Goal: Transaction & Acquisition: Purchase product/service

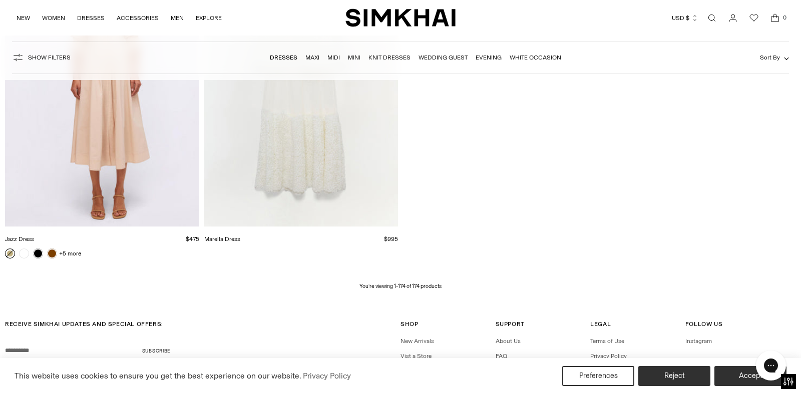
scroll to position [15018, 0]
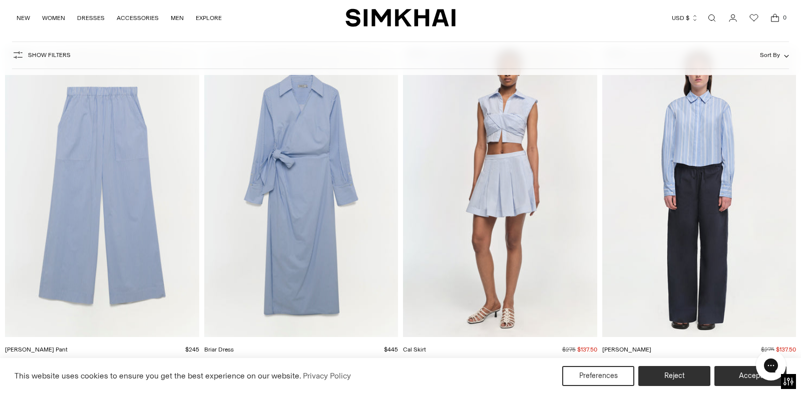
scroll to position [16791, 0]
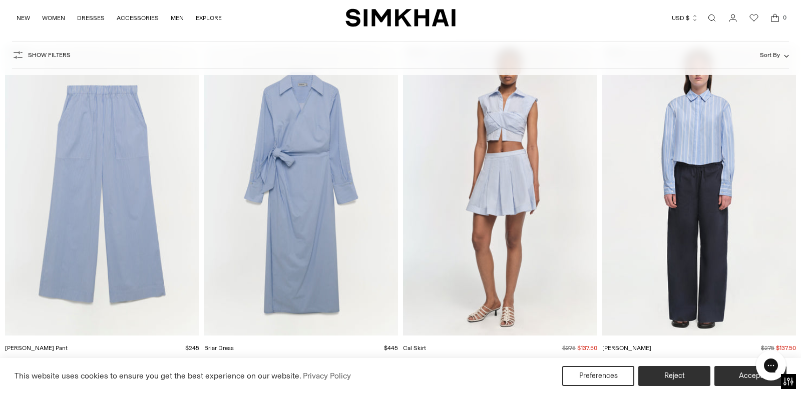
click at [0, 0] on img "Briar Dress" at bounding box center [0, 0] width 0 height 0
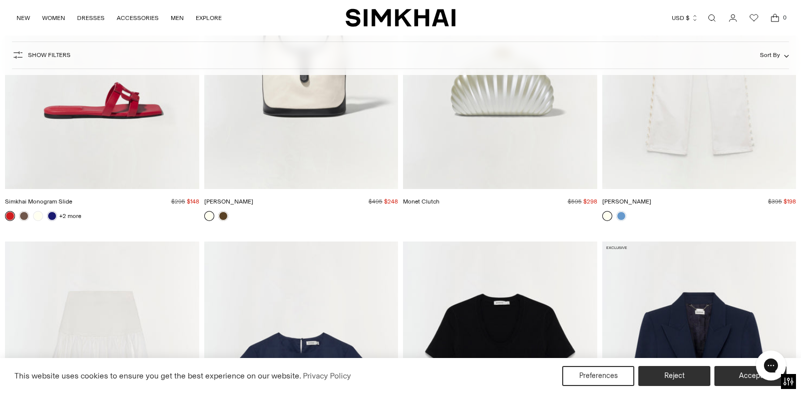
scroll to position [28147, 0]
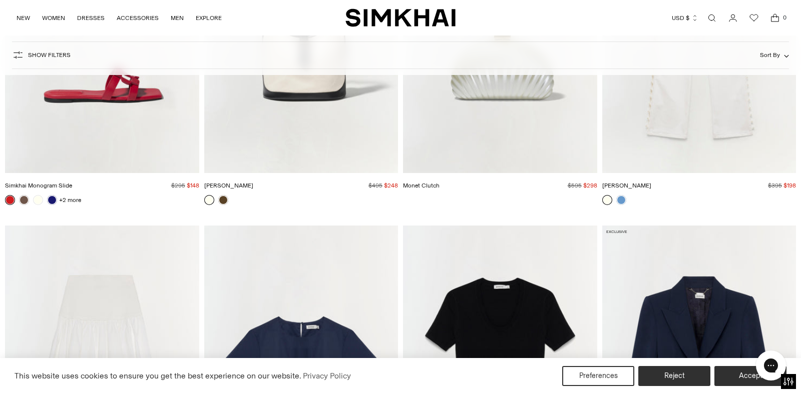
click at [0, 0] on img "Simkhai Monogram Slide" at bounding box center [0, 0] width 0 height 0
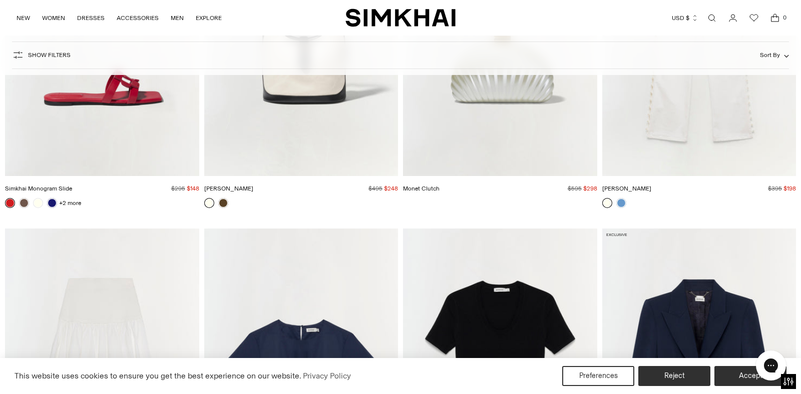
scroll to position [28066, 0]
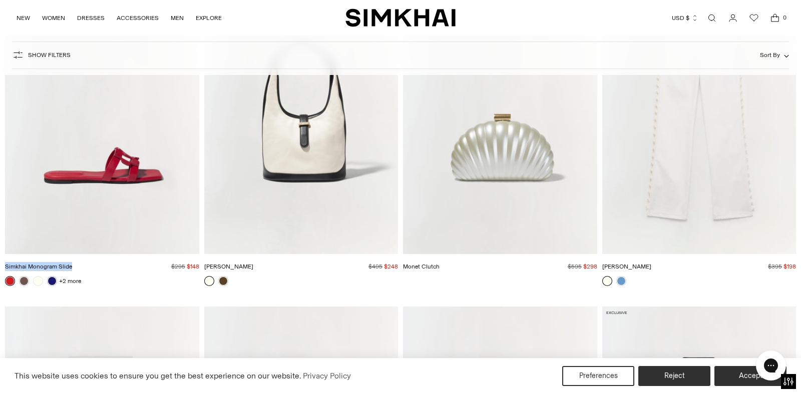
drag, startPoint x: 85, startPoint y: 271, endPoint x: 0, endPoint y: 265, distance: 85.3
copy link "Simkhai Monogram Slide"
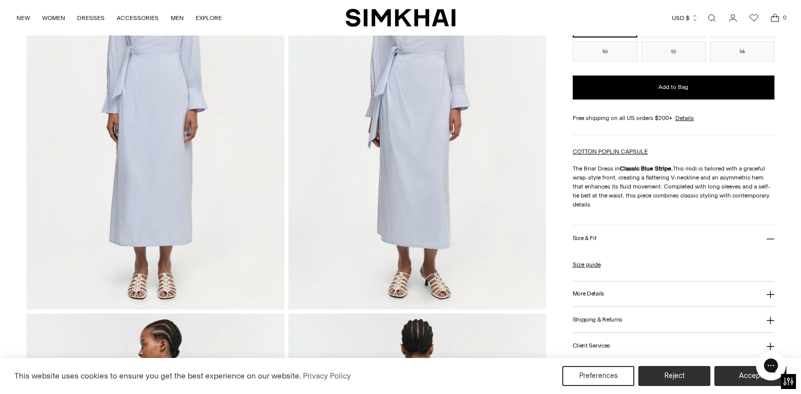
scroll to position [151, 0]
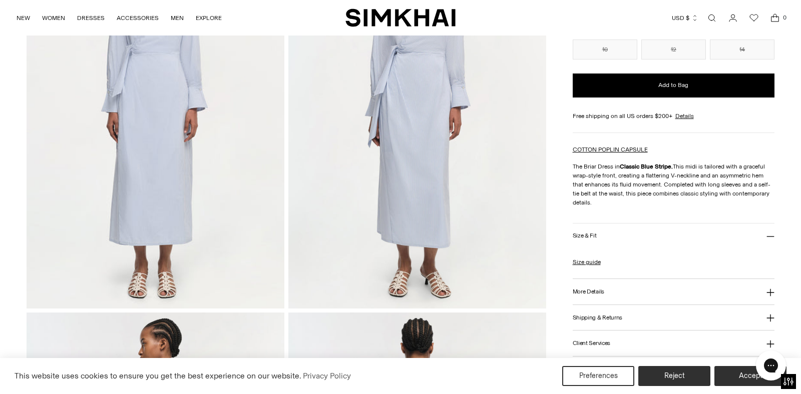
click at [601, 289] on h3 "More Details" at bounding box center [588, 292] width 32 height 7
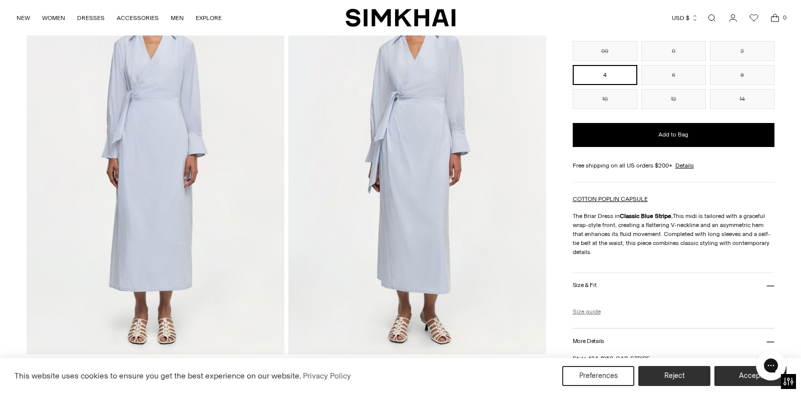
scroll to position [97, 0]
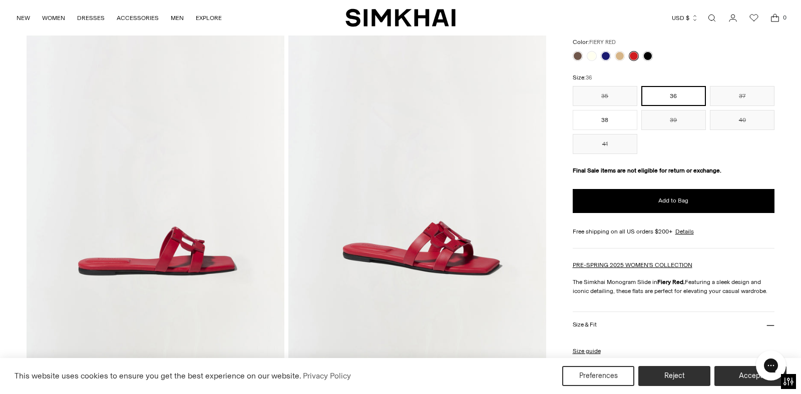
scroll to position [92, 0]
